Goal: Information Seeking & Learning: Check status

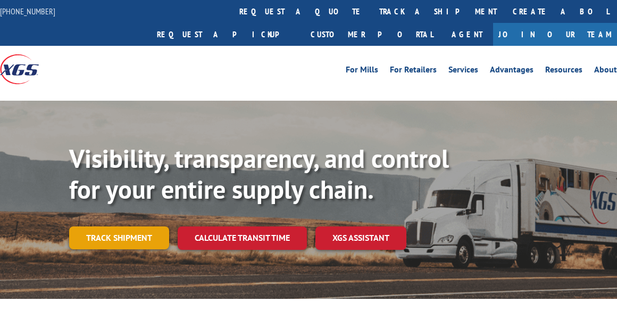
click at [128, 226] on link "Track shipment" at bounding box center [119, 237] width 100 height 22
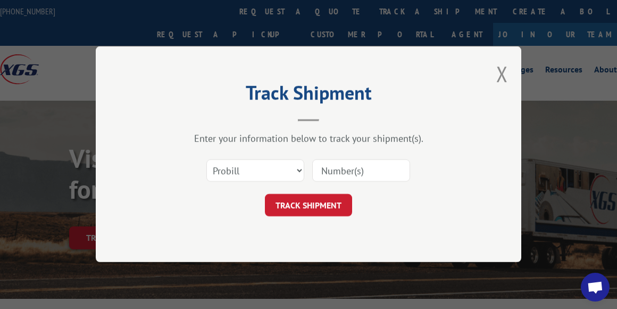
click at [323, 168] on input at bounding box center [361, 171] width 98 height 22
paste input "14355018"
type input "14355018"
click button "TRACK SHIPMENT" at bounding box center [308, 205] width 87 height 22
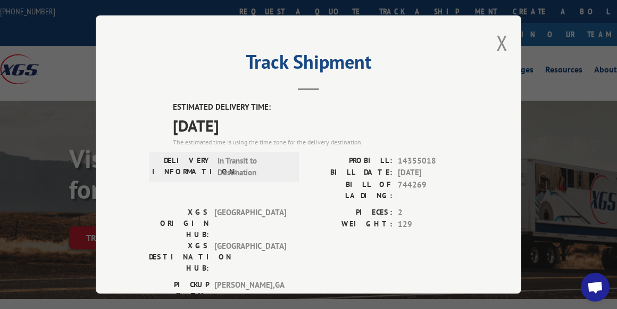
scroll to position [1, 0]
click at [499, 47] on button "Close modal" at bounding box center [503, 42] width 12 height 28
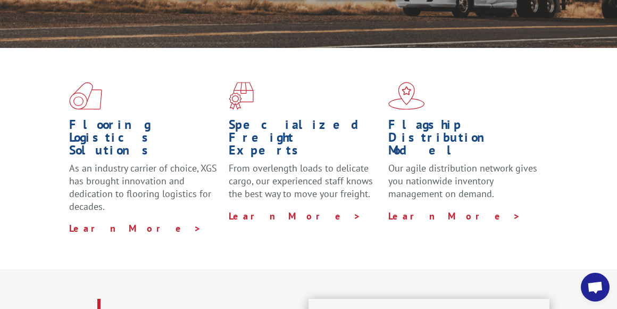
scroll to position [0, 0]
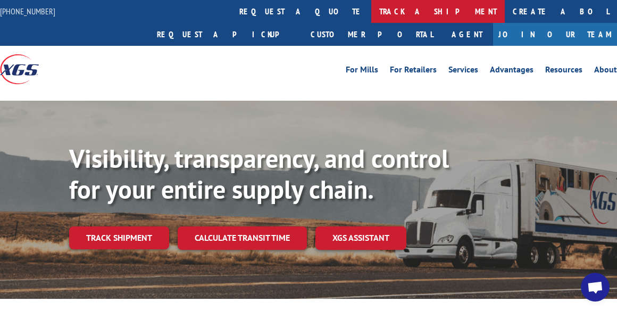
click at [371, 9] on link "track a shipment" at bounding box center [438, 11] width 134 height 23
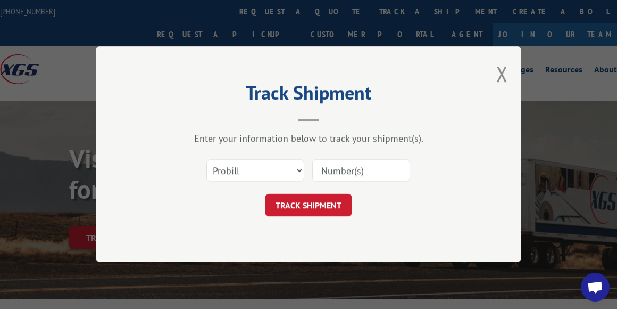
click at [325, 176] on input at bounding box center [361, 171] width 98 height 22
paste input "14355018"
type input "14355018"
click at [326, 199] on button "TRACK SHIPMENT" at bounding box center [308, 205] width 87 height 22
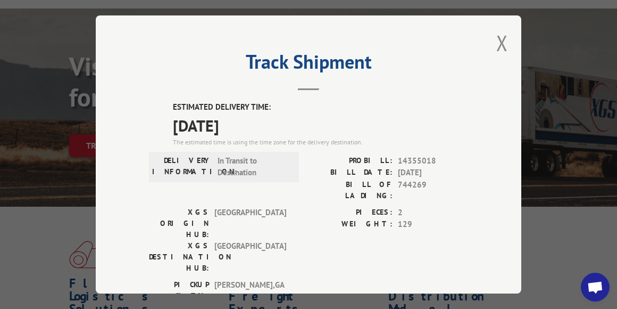
scroll to position [63, 0]
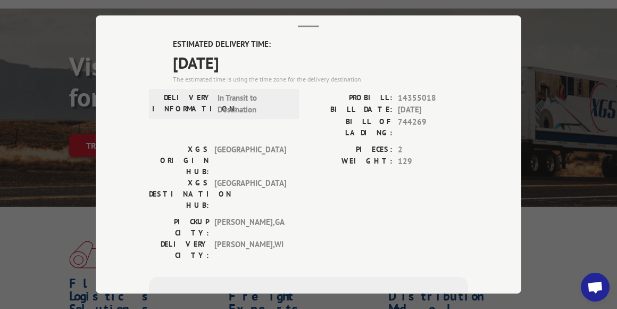
click at [559, 162] on div "Track Shipment ESTIMATED DELIVERY TIME: 10/17/2025 The estimated time is using …" at bounding box center [308, 154] width 617 height 309
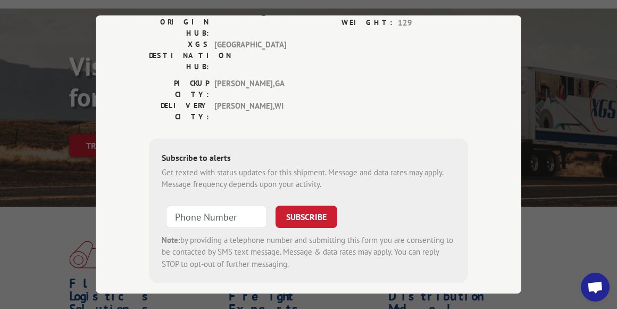
click at [261, 259] on div "Track Shipment ESTIMATED DELIVERY TIME: 10/17/2025 The estimated time is using …" at bounding box center [309, 154] width 426 height 278
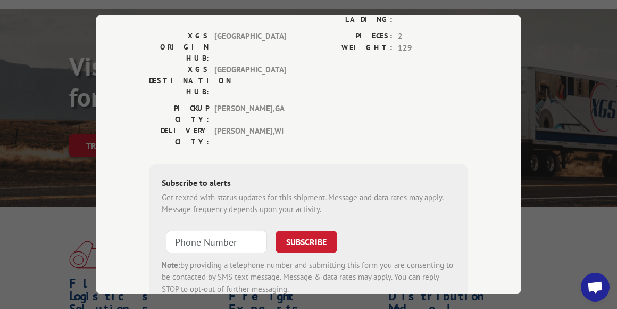
scroll to position [0, 0]
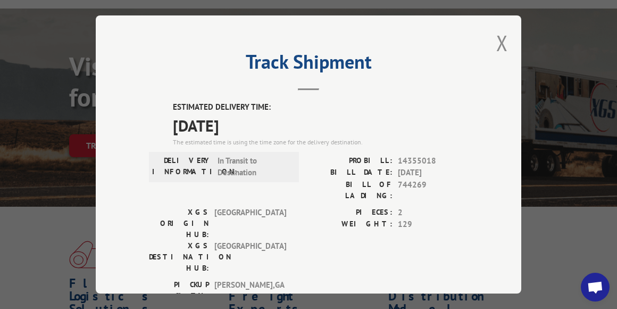
click at [508, 47] on div "Track Shipment ESTIMATED DELIVERY TIME: 10/17/2025 The estimated time is using …" at bounding box center [309, 154] width 426 height 278
click at [508, 45] on button "Close modal" at bounding box center [503, 43] width 12 height 28
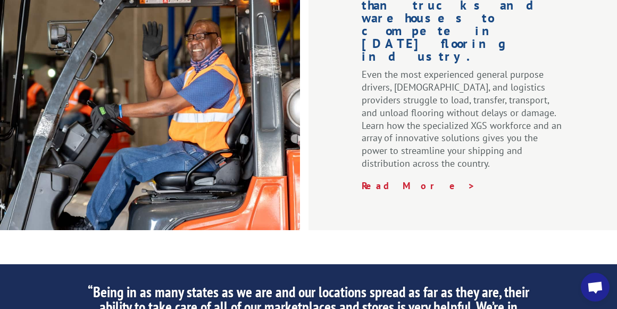
scroll to position [1863, 0]
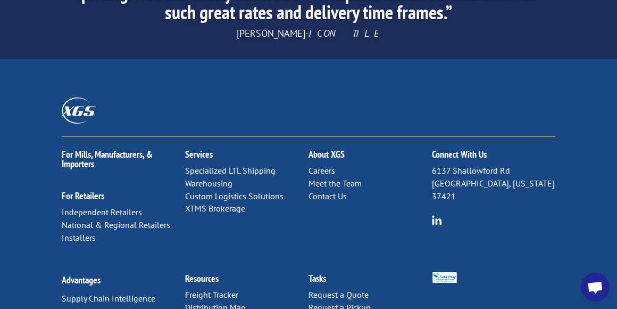
click at [341, 191] on link "Contact Us" at bounding box center [328, 196] width 38 height 11
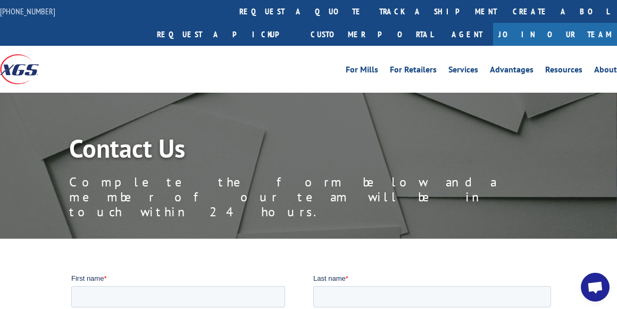
scroll to position [660, 0]
